Goal: Communication & Community: Answer question/provide support

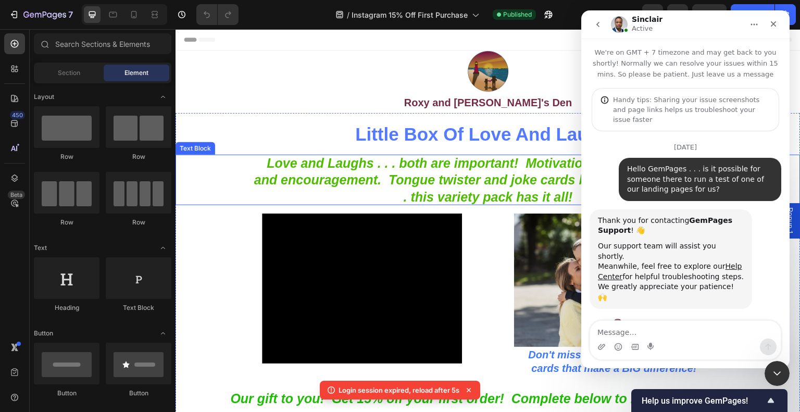
scroll to position [3944, 0]
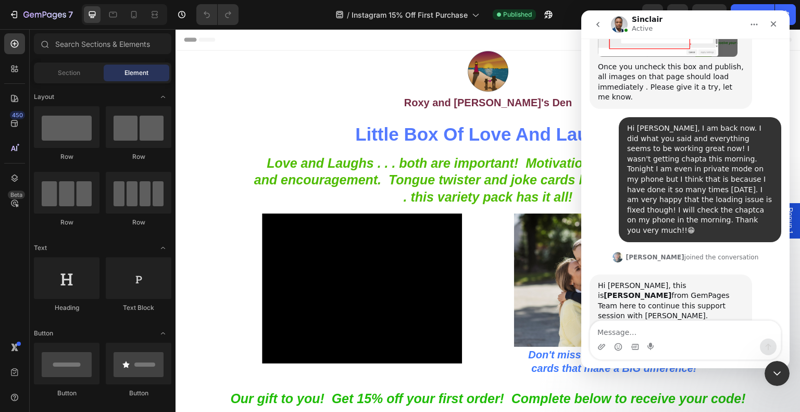
scroll to position [3944, 0]
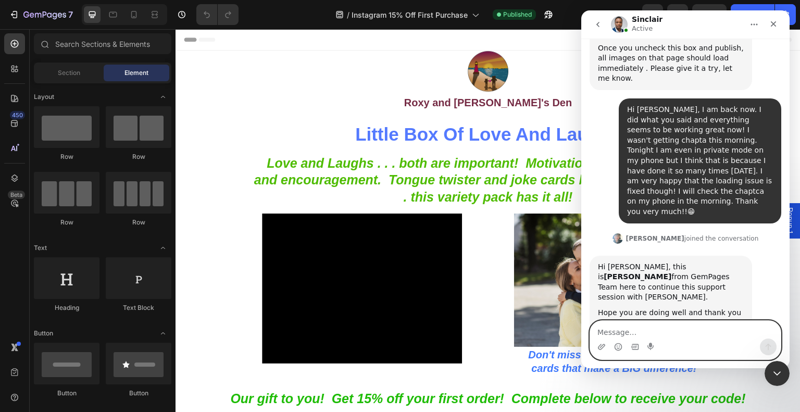
click at [718, 326] on textarea "Message…" at bounding box center [685, 330] width 191 height 18
type textarea "Hi [PERSON_NAME], how are you [DATE]?"
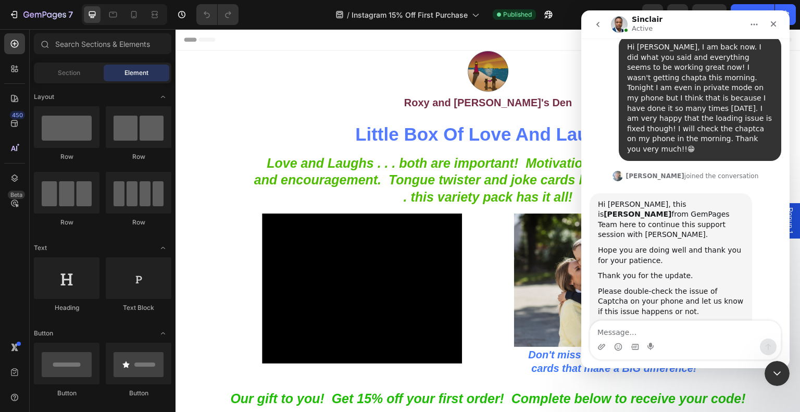
scroll to position [4005, 0]
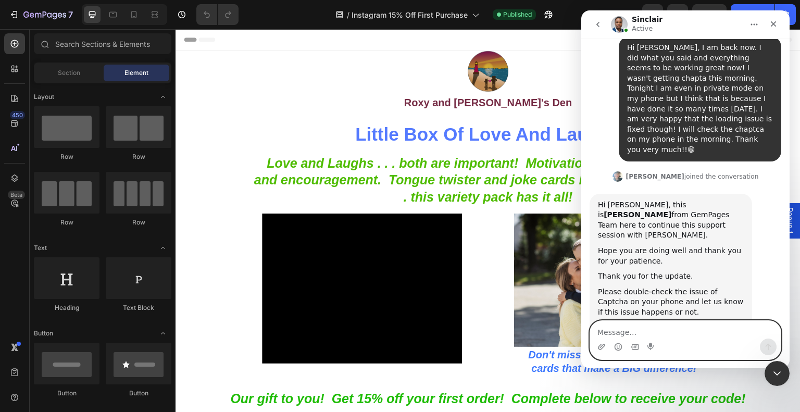
click at [675, 334] on textarea "Message…" at bounding box center [685, 330] width 191 height 18
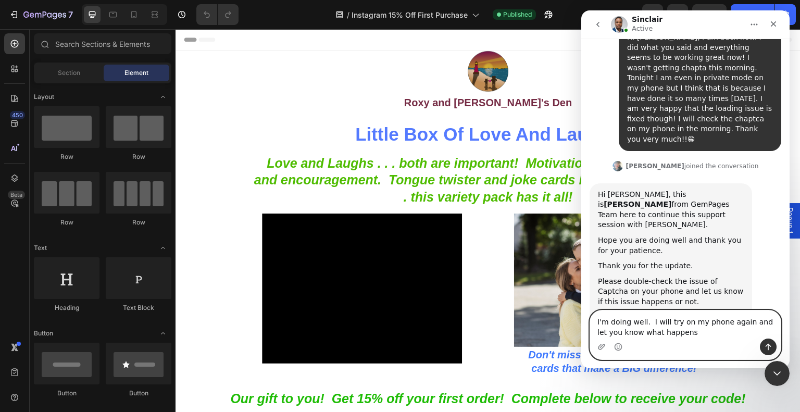
type textarea "I'm doing well. I will try on my phone again and let you know what happens."
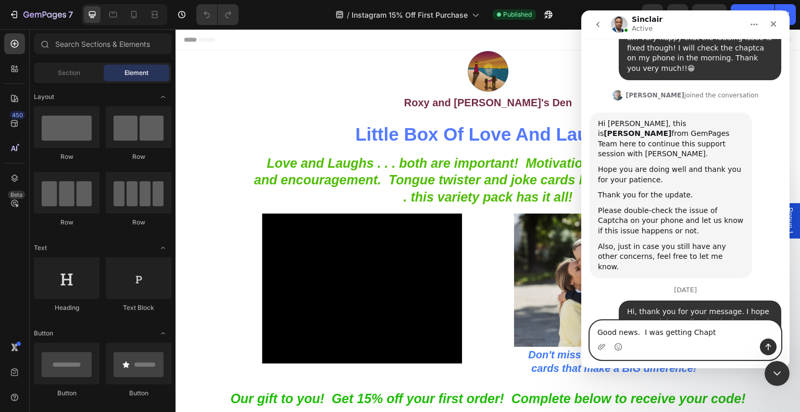
scroll to position [4088, 0]
click at [705, 332] on textarea "Good news. I was getting Chaptcha" at bounding box center [685, 330] width 191 height 18
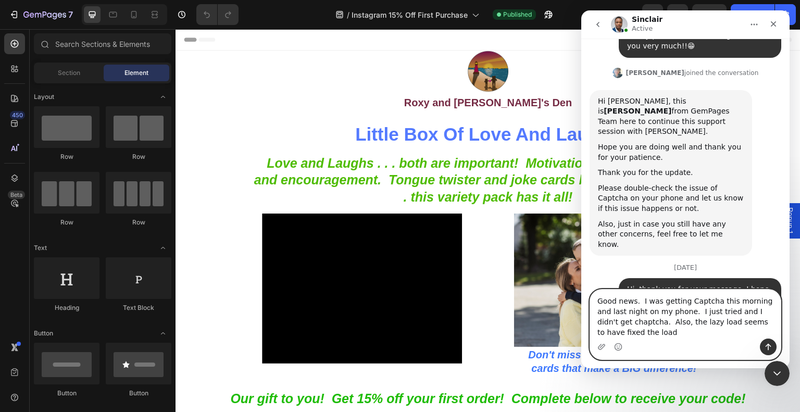
scroll to position [4120, 0]
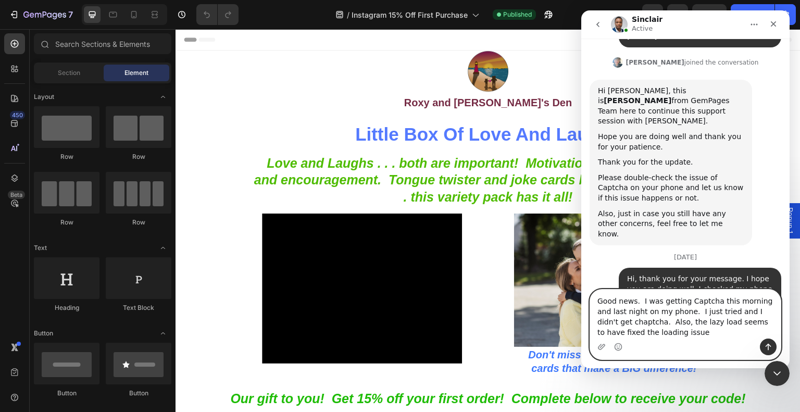
type textarea "Good news. I was getting Captcha this morning and last night on my phone. I jus…"
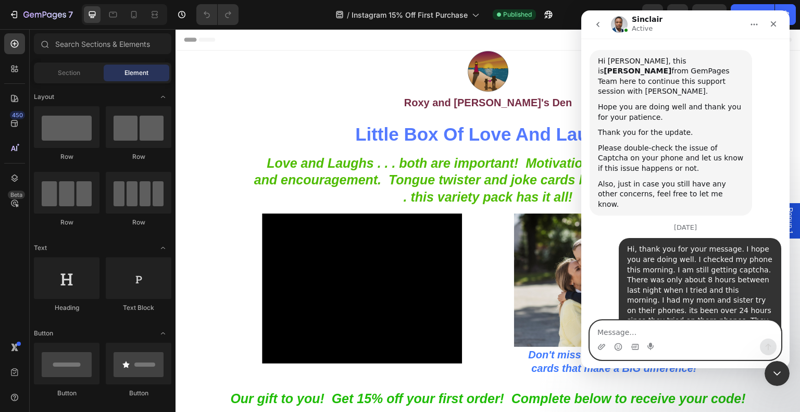
scroll to position [4150, 0]
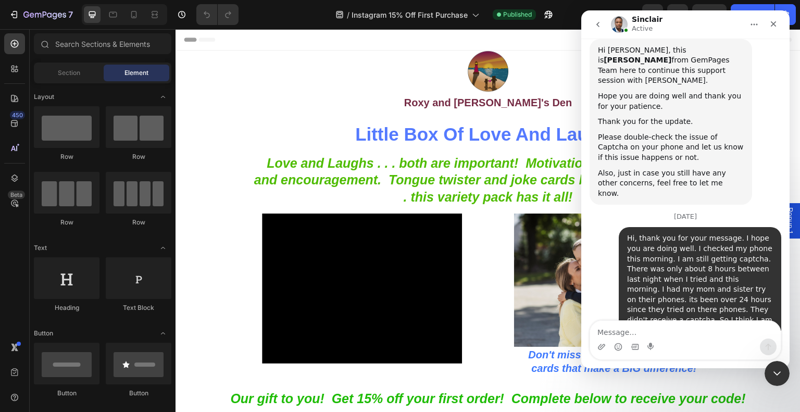
scroll to position [4191, 0]
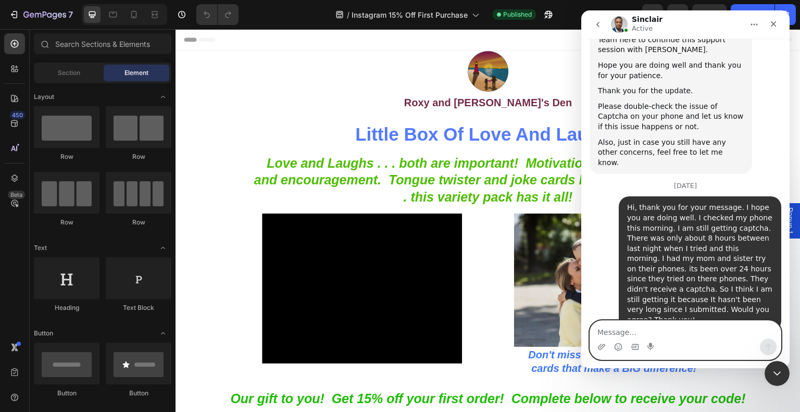
click at [715, 325] on textarea "Message…" at bounding box center [685, 330] width 191 height 18
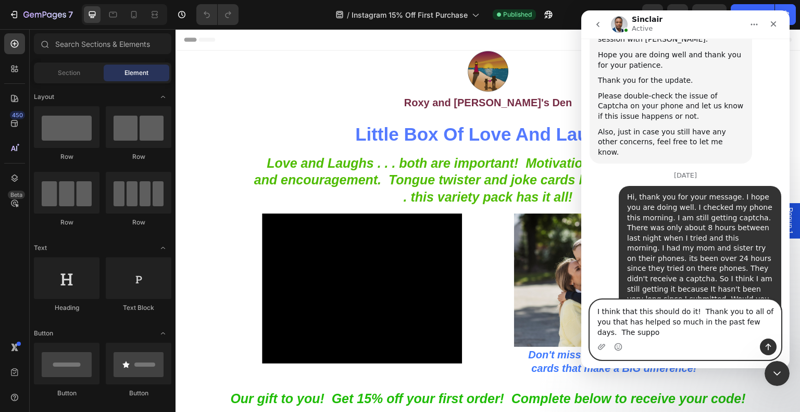
scroll to position [4212, 0]
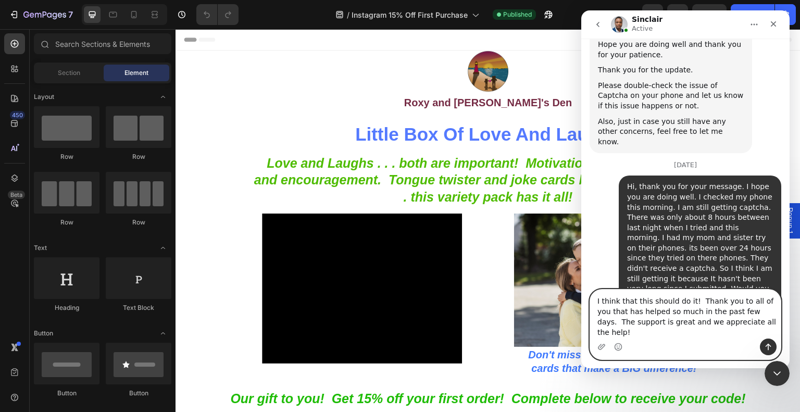
type textarea "I think that this should do it! Thank you to all of you that has helped so much…"
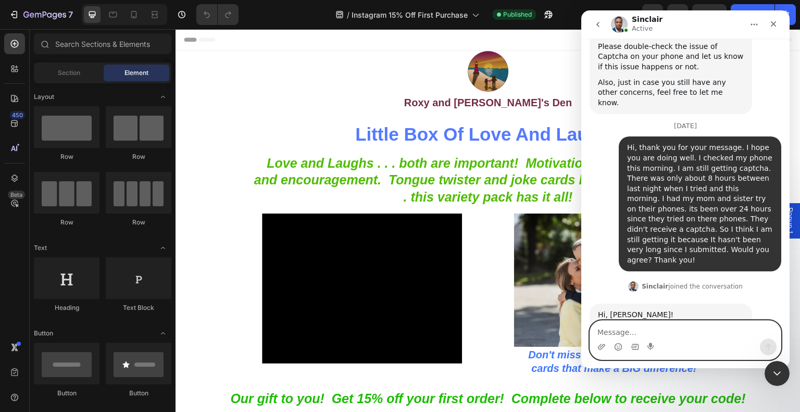
scroll to position [4253, 0]
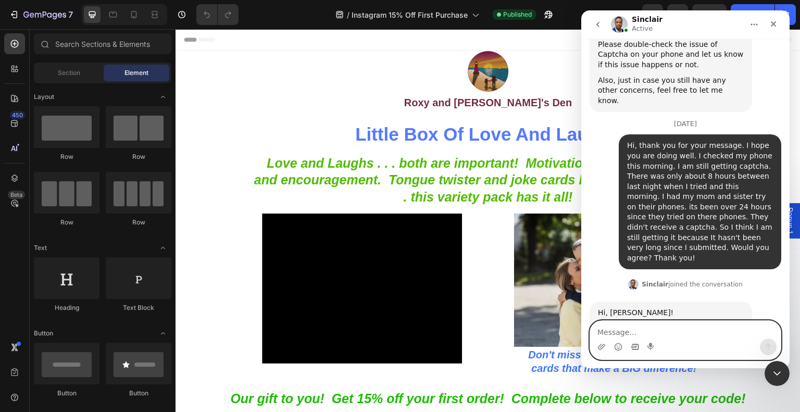
click at [637, 346] on icon "Gif picker" at bounding box center [635, 347] width 8 height 8
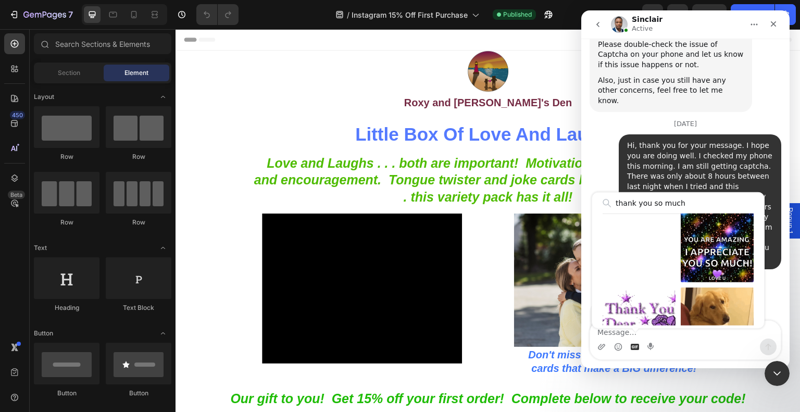
scroll to position [573, 0]
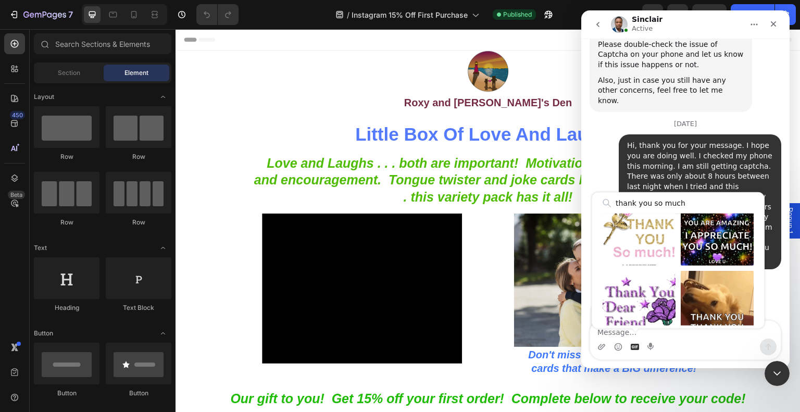
drag, startPoint x: 686, startPoint y: 210, endPoint x: 648, endPoint y: 206, distance: 37.7
click at [648, 206] on input "thank you so much" at bounding box center [677, 203] width 151 height 21
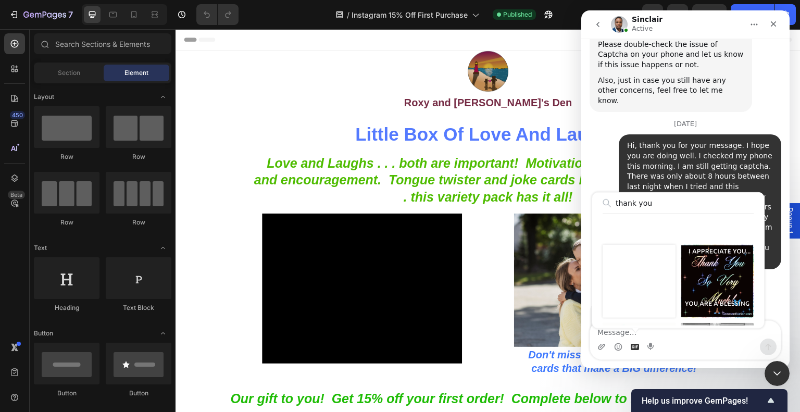
scroll to position [260, 0]
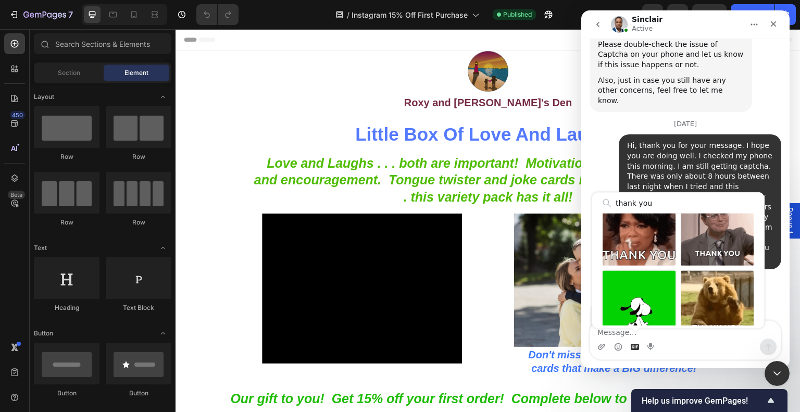
type input "thank you"
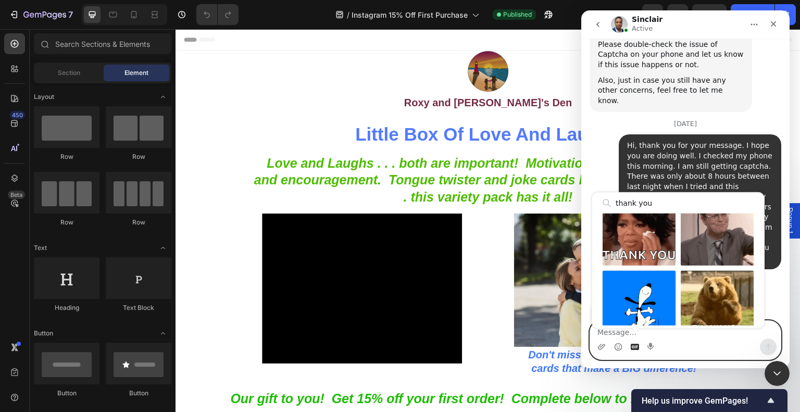
click at [640, 293] on div "Send gif" at bounding box center [638, 307] width 73 height 73
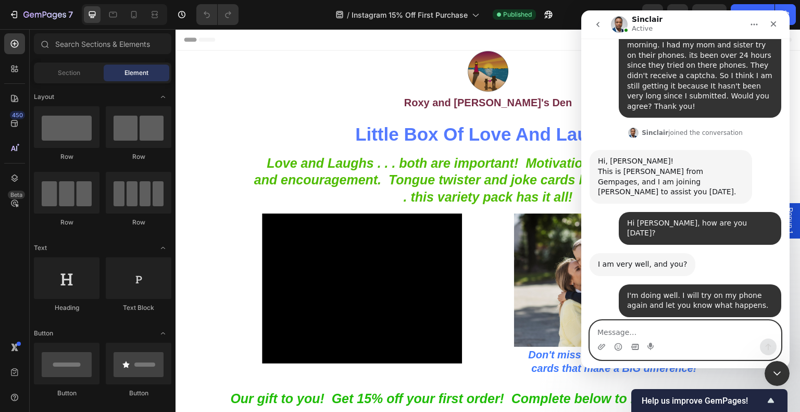
scroll to position [4416, 0]
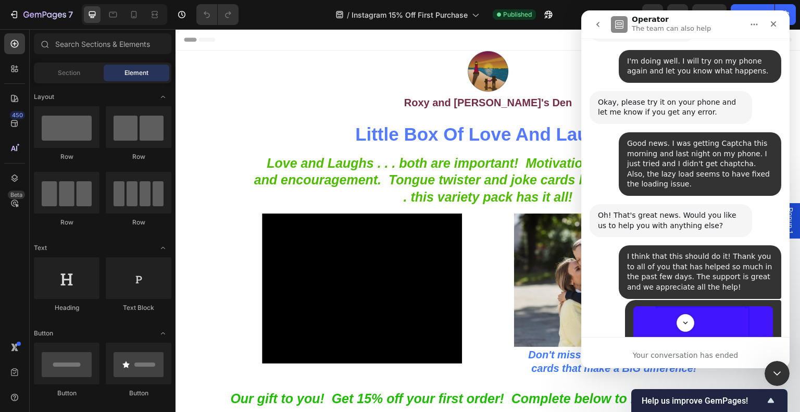
scroll to position [4691, 0]
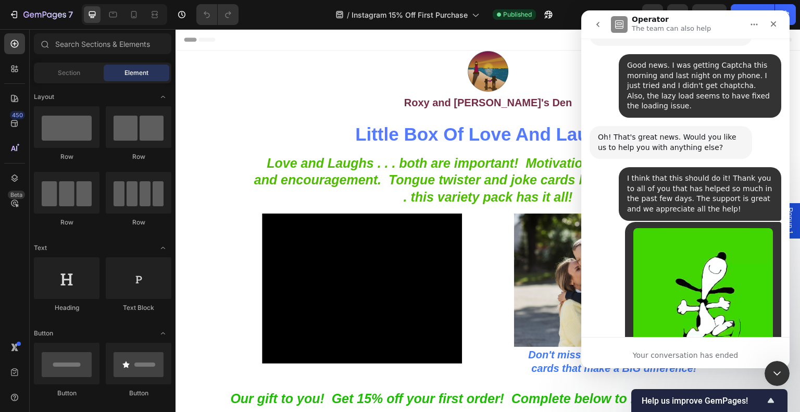
scroll to position [4719, 0]
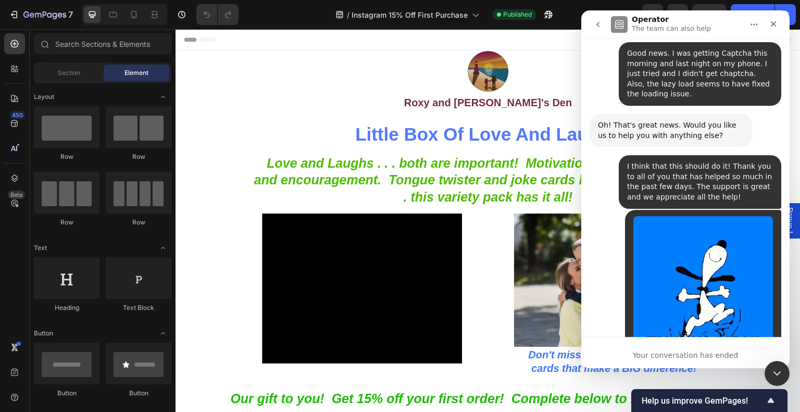
scroll to position [4738, 0]
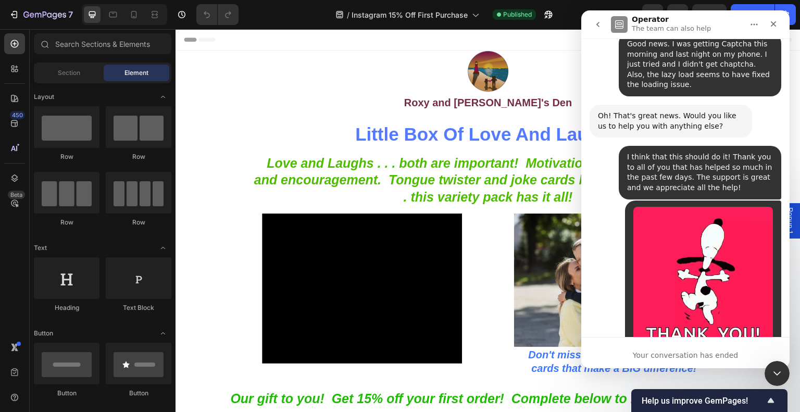
type textarea "Fantastic! So much help over the past few days. Much apperciated!"
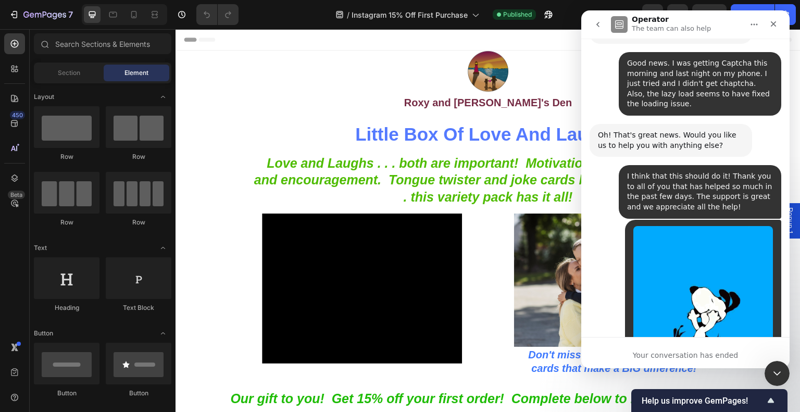
scroll to position [4715, 0]
